Goal: Information Seeking & Learning: Learn about a topic

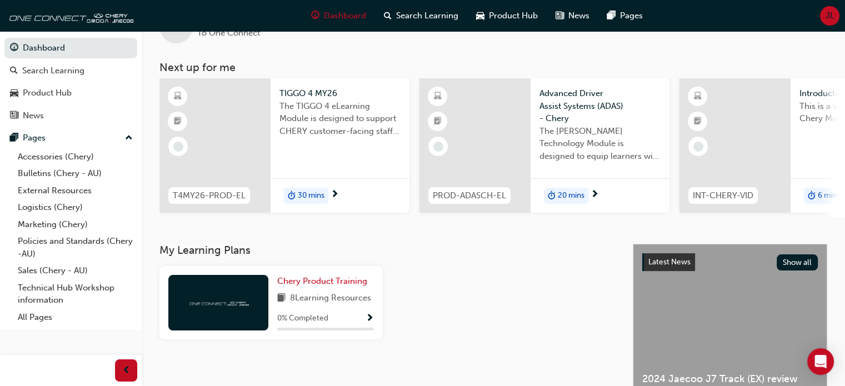
scroll to position [39, 0]
click at [330, 197] on div "30 mins" at bounding box center [339, 195] width 139 height 35
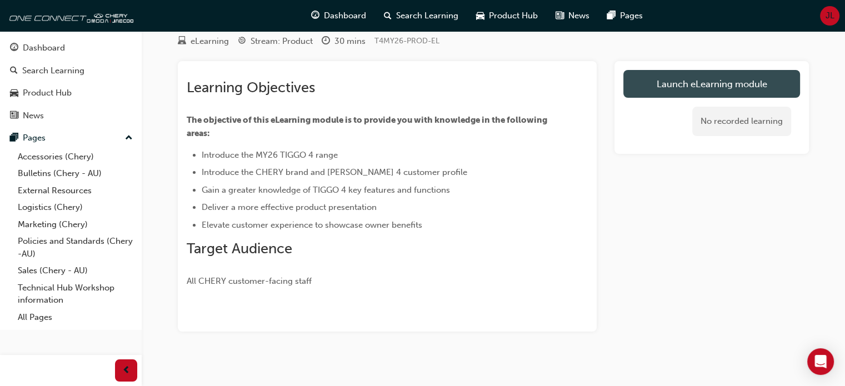
click at [728, 82] on link "Launch eLearning module" at bounding box center [711, 84] width 177 height 28
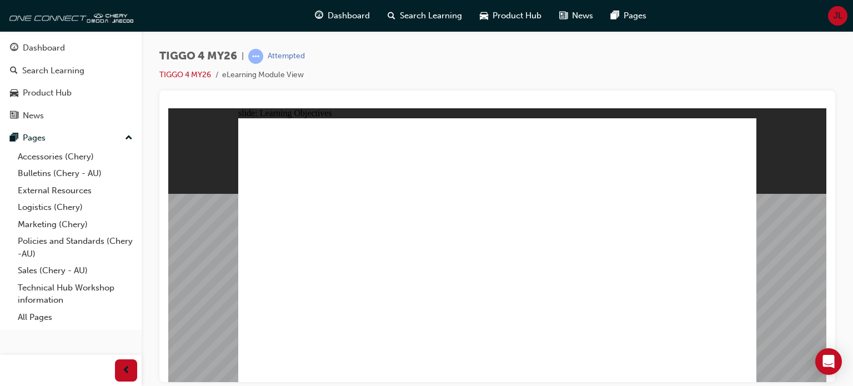
drag, startPoint x: 435, startPoint y: 325, endPoint x: 384, endPoint y: 325, distance: 50.5
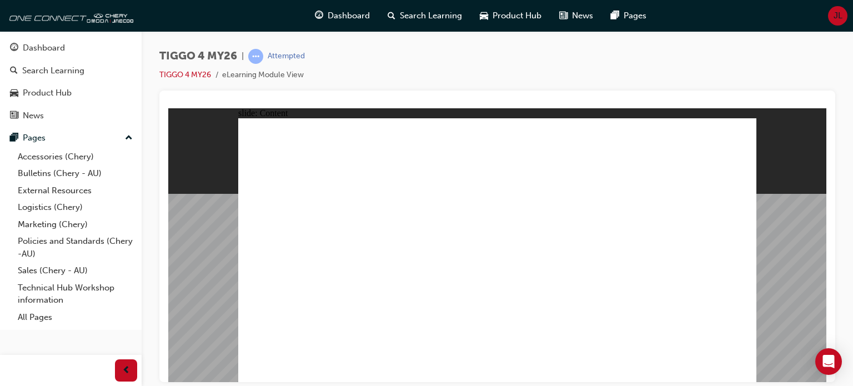
drag, startPoint x: 323, startPoint y: 224, endPoint x: 477, endPoint y: 253, distance: 157.0
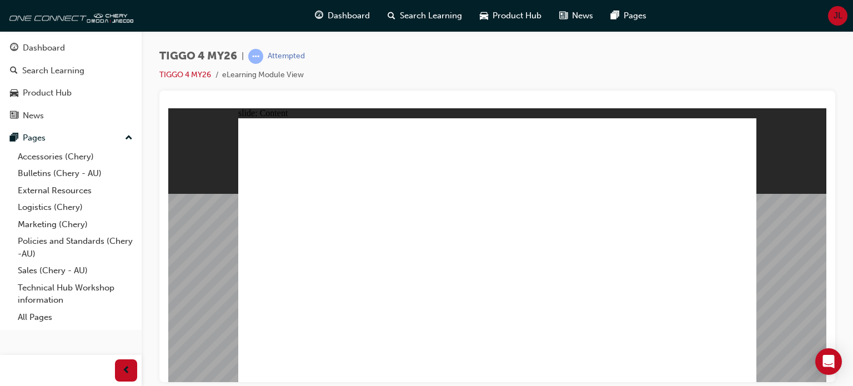
drag, startPoint x: 510, startPoint y: 288, endPoint x: 289, endPoint y: 290, distance: 221.0
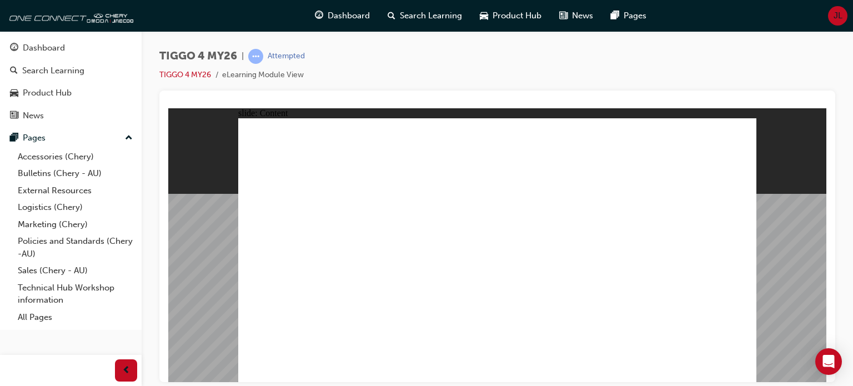
drag, startPoint x: 399, startPoint y: 313, endPoint x: 393, endPoint y: 313, distance: 6.1
drag, startPoint x: 340, startPoint y: 248, endPoint x: 354, endPoint y: 242, distance: 15.9
